Goal: Navigation & Orientation: Find specific page/section

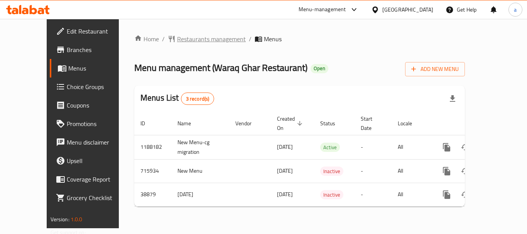
click at [186, 35] on span "Restaurants management" at bounding box center [211, 38] width 69 height 9
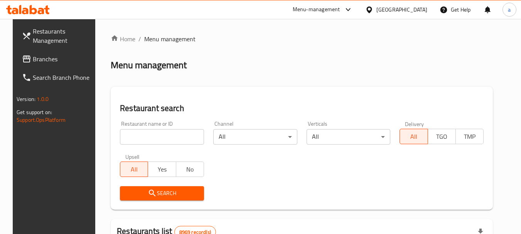
click at [44, 55] on span "Branches" at bounding box center [63, 58] width 61 height 9
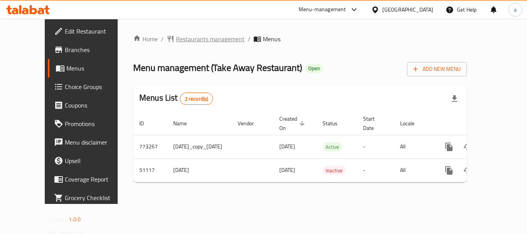
click at [198, 41] on span "Restaurants management" at bounding box center [210, 38] width 69 height 9
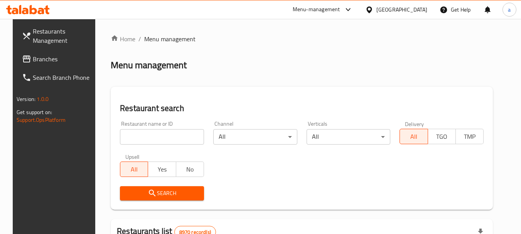
click at [50, 61] on span "Branches" at bounding box center [63, 58] width 61 height 9
